Goal: Find specific page/section: Find specific page/section

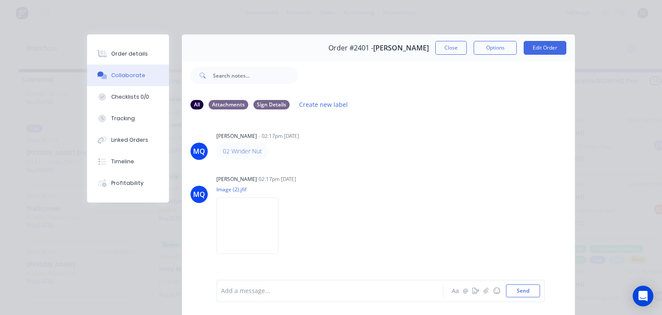
scroll to position [1886, 0]
click at [131, 100] on div "Checklists 0/0" at bounding box center [130, 97] width 38 height 8
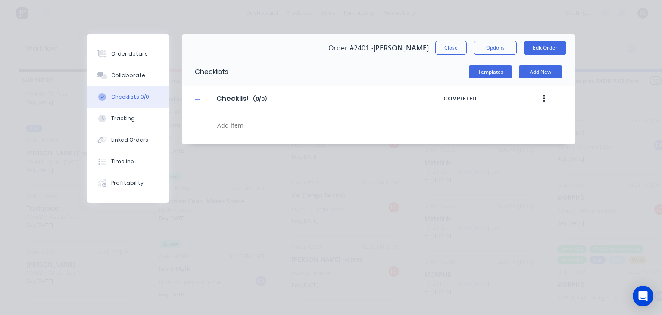
type textarea "x"
click at [462, 50] on button "Close" at bounding box center [450, 48] width 31 height 14
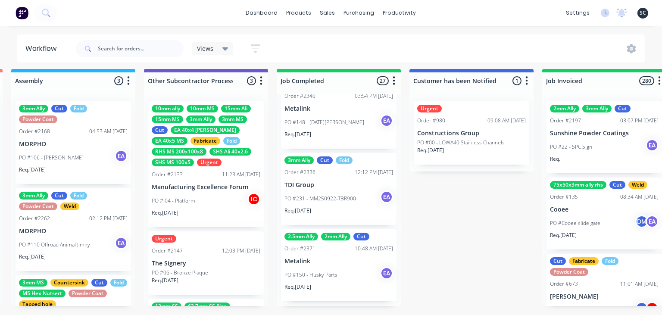
scroll to position [1963, 0]
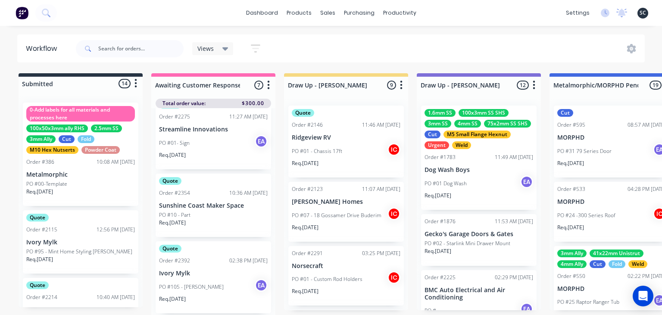
scroll to position [1963, 0]
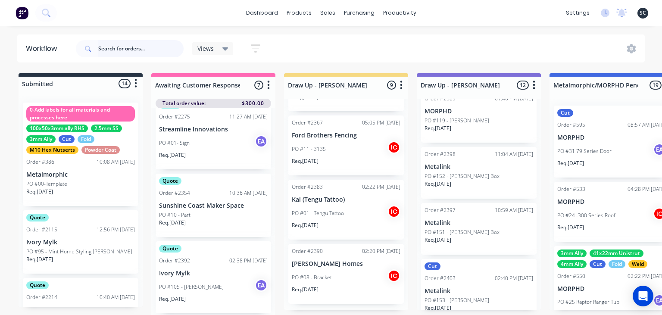
click at [138, 49] on input "text" at bounding box center [140, 48] width 85 height 17
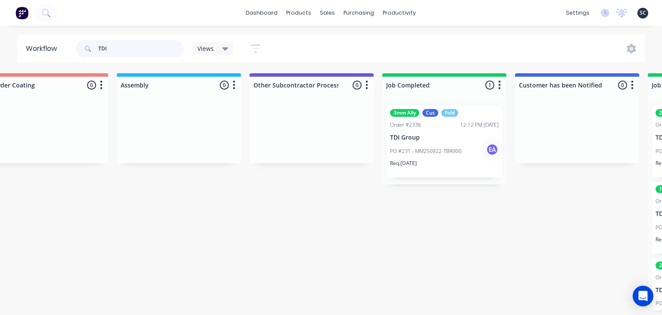
scroll to position [0, 2562]
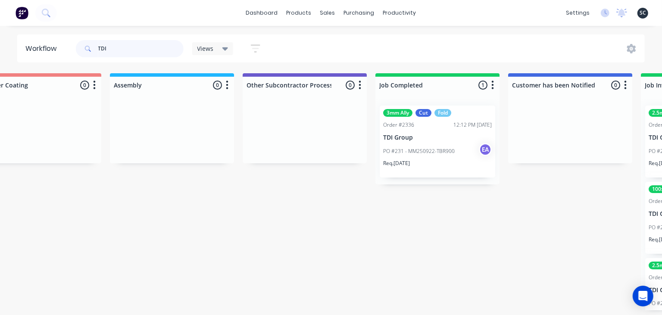
type input "TDI"
drag, startPoint x: 60, startPoint y: 47, endPoint x: 12, endPoint y: 47, distance: 48.2
click at [98, 47] on input "TDI" at bounding box center [140, 48] width 85 height 17
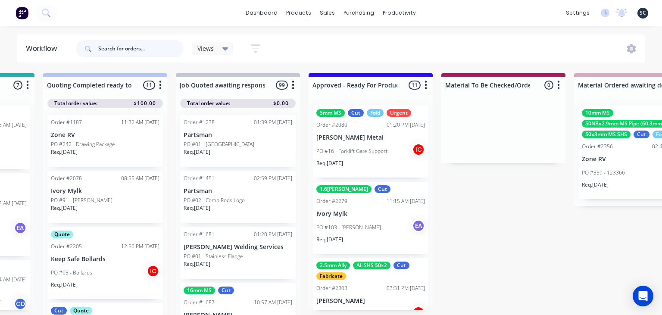
scroll to position [0, 908]
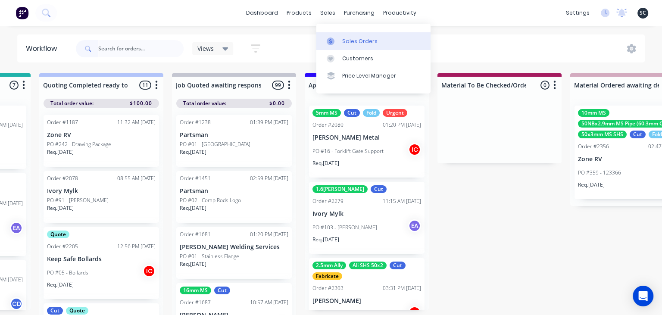
click at [367, 34] on link "Sales Orders" at bounding box center [373, 40] width 114 height 17
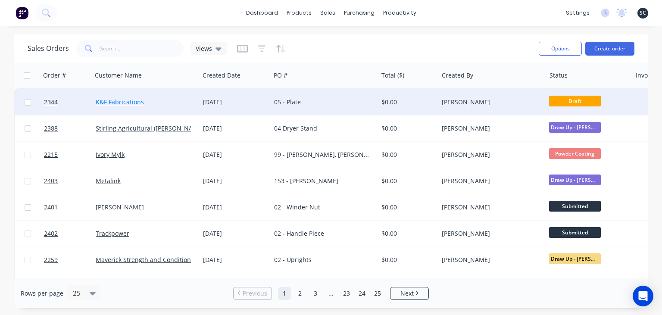
click at [134, 106] on link "K&F Fabrications" at bounding box center [120, 102] width 48 height 8
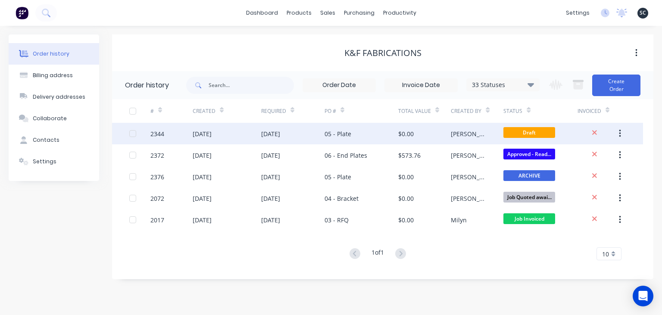
click at [346, 134] on div "05 - Plate" at bounding box center [337, 133] width 27 height 9
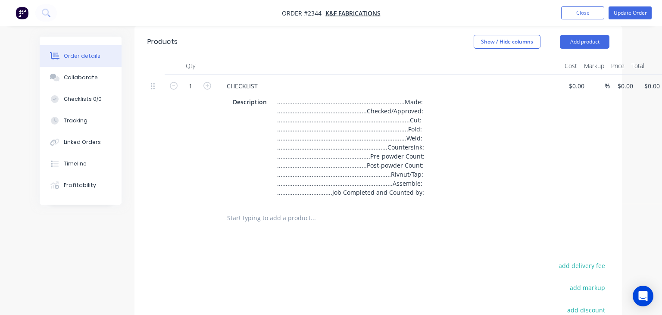
scroll to position [9, 0]
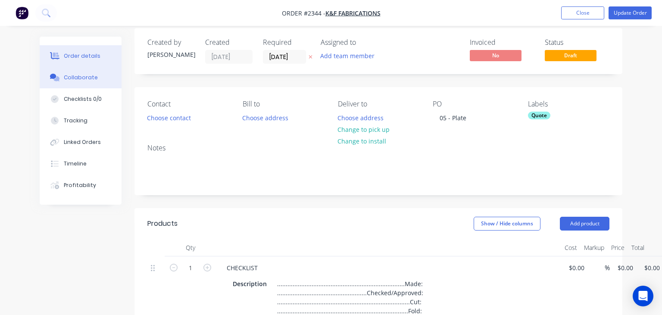
click at [81, 69] on button "Collaborate" at bounding box center [81, 78] width 82 height 22
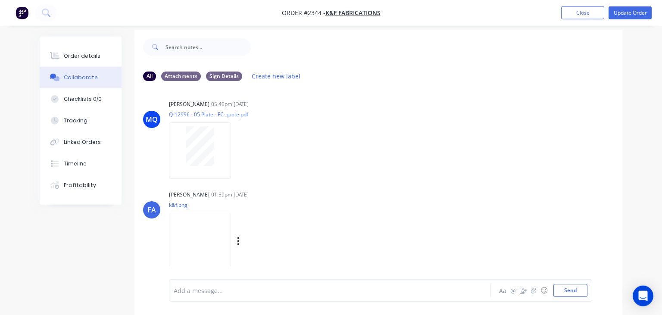
scroll to position [12, 0]
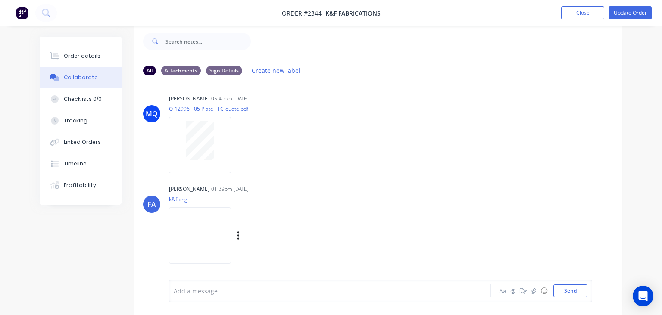
click at [223, 230] on img at bounding box center [200, 235] width 62 height 56
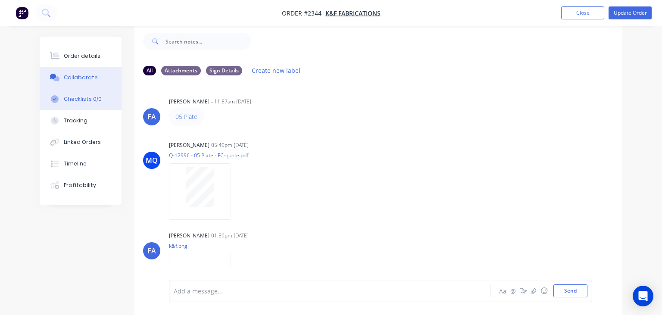
click at [87, 102] on div "Checklists 0/0" at bounding box center [83, 99] width 38 height 8
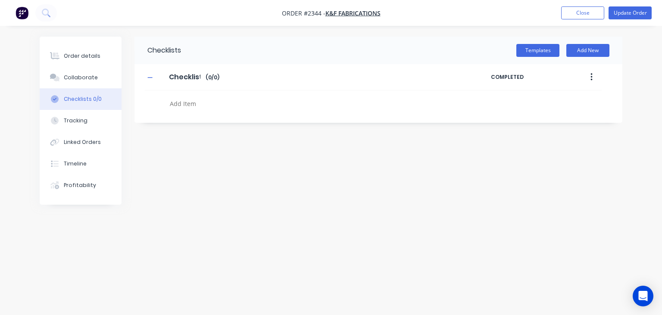
type textarea "x"
click at [572, 14] on button "Close" at bounding box center [582, 12] width 43 height 13
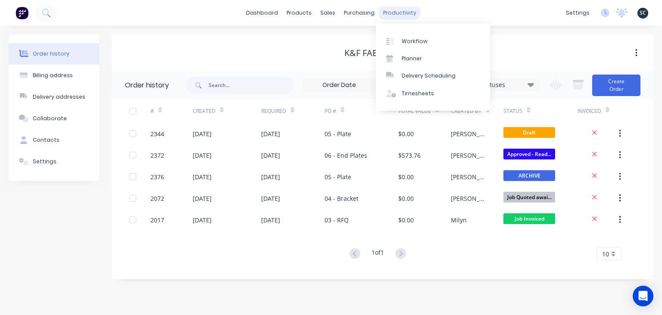
click at [407, 17] on div "productivity" at bounding box center [400, 12] width 42 height 13
click at [427, 36] on link "Workflow" at bounding box center [433, 40] width 114 height 17
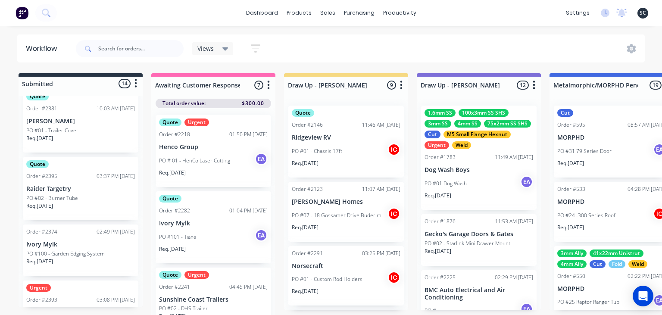
scroll to position [314, 0]
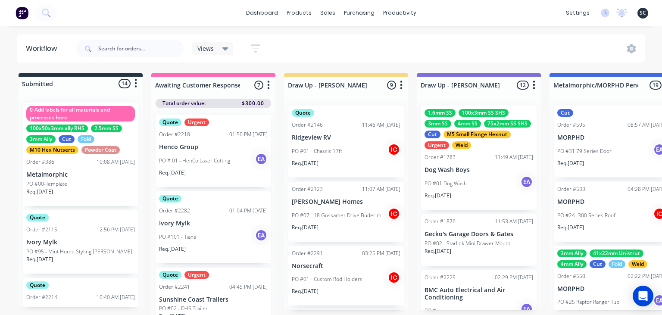
scroll to position [314, 0]
